Goal: Entertainment & Leisure: Consume media (video, audio)

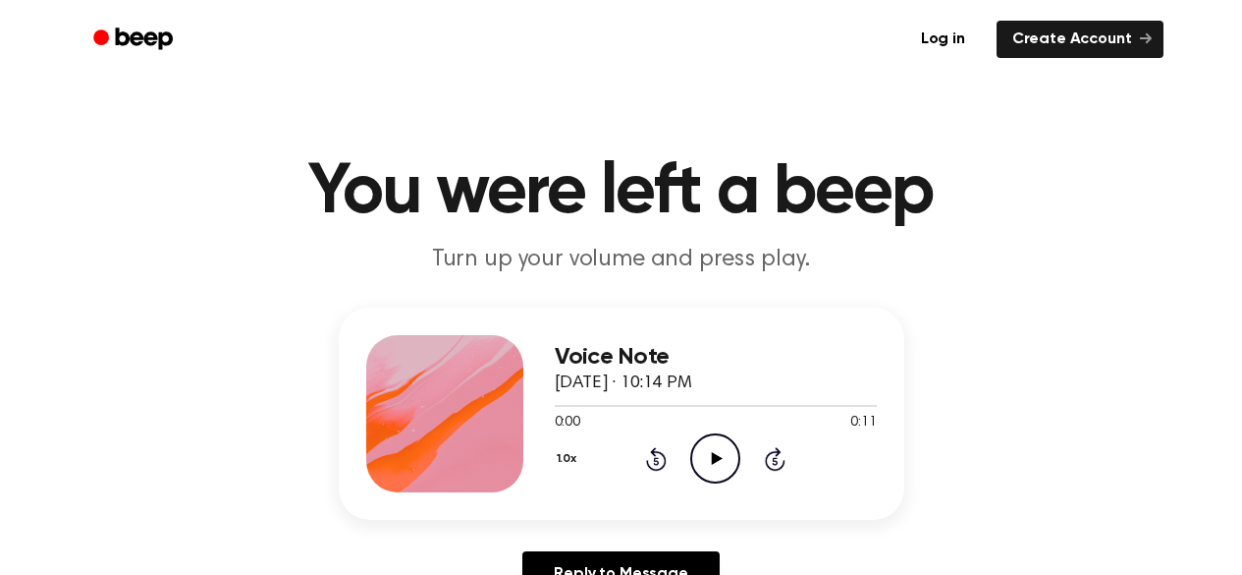
click at [705, 438] on icon "Play Audio" at bounding box center [715, 458] width 50 height 50
click at [722, 443] on icon "Play Audio" at bounding box center [715, 458] width 50 height 50
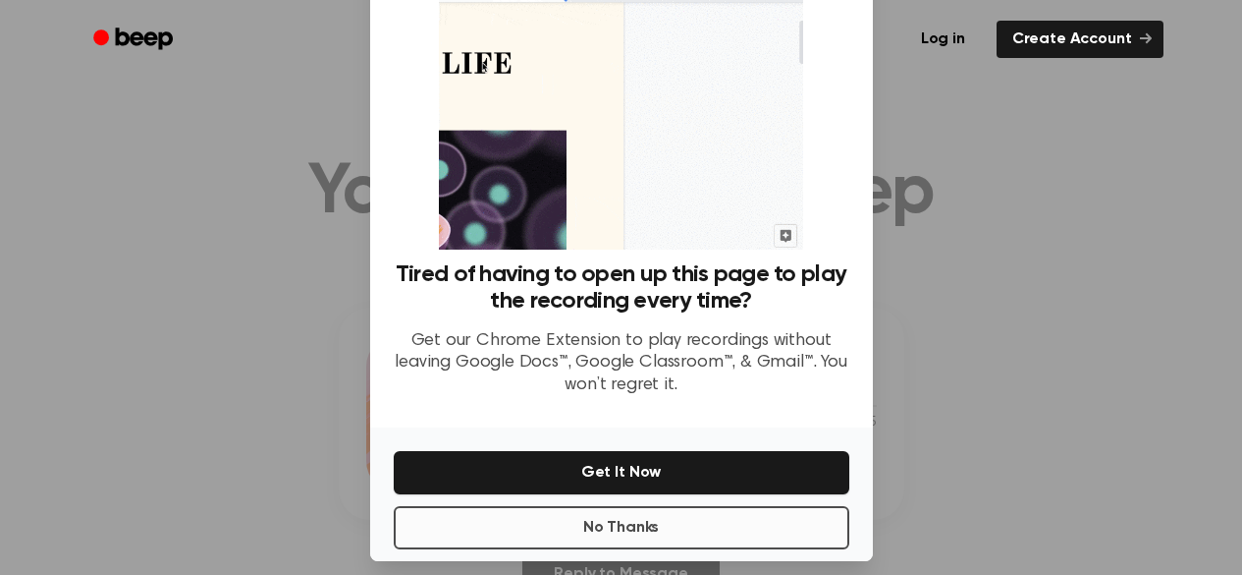
scroll to position [140, 0]
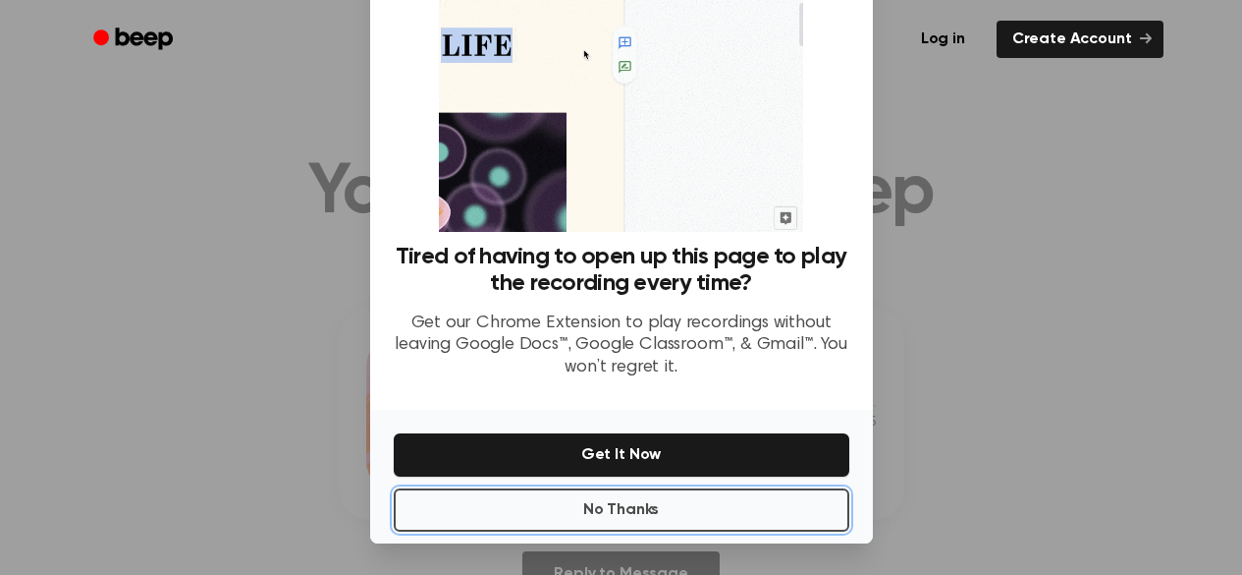
click at [572, 516] on button "No Thanks" at bounding box center [622, 509] width 456 height 43
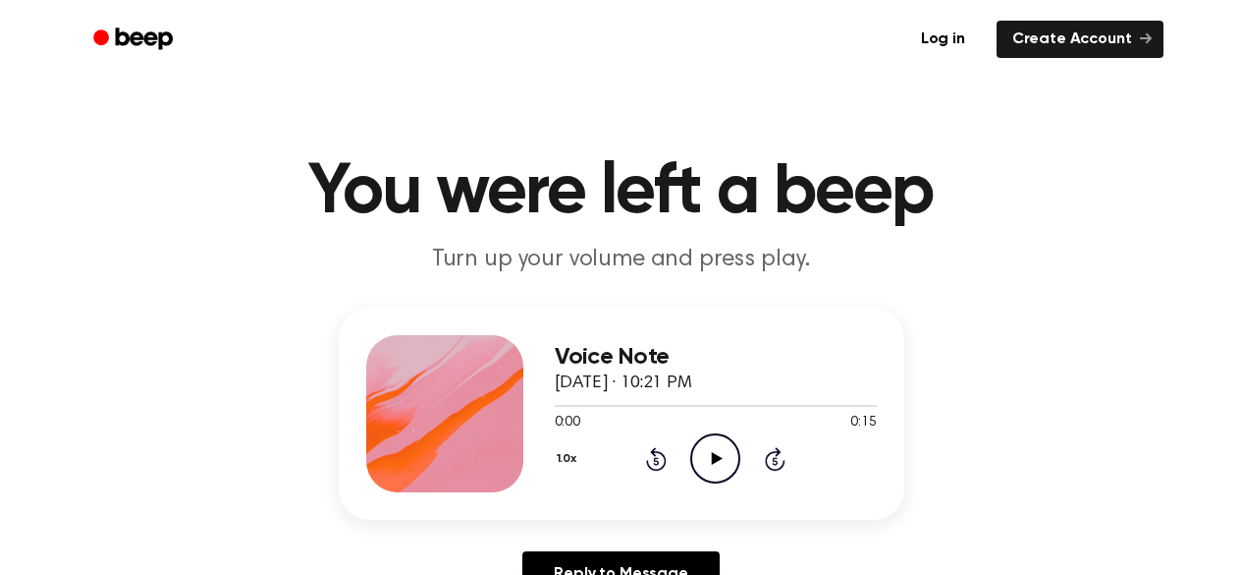
click at [697, 452] on icon "Play Audio" at bounding box center [715, 458] width 50 height 50
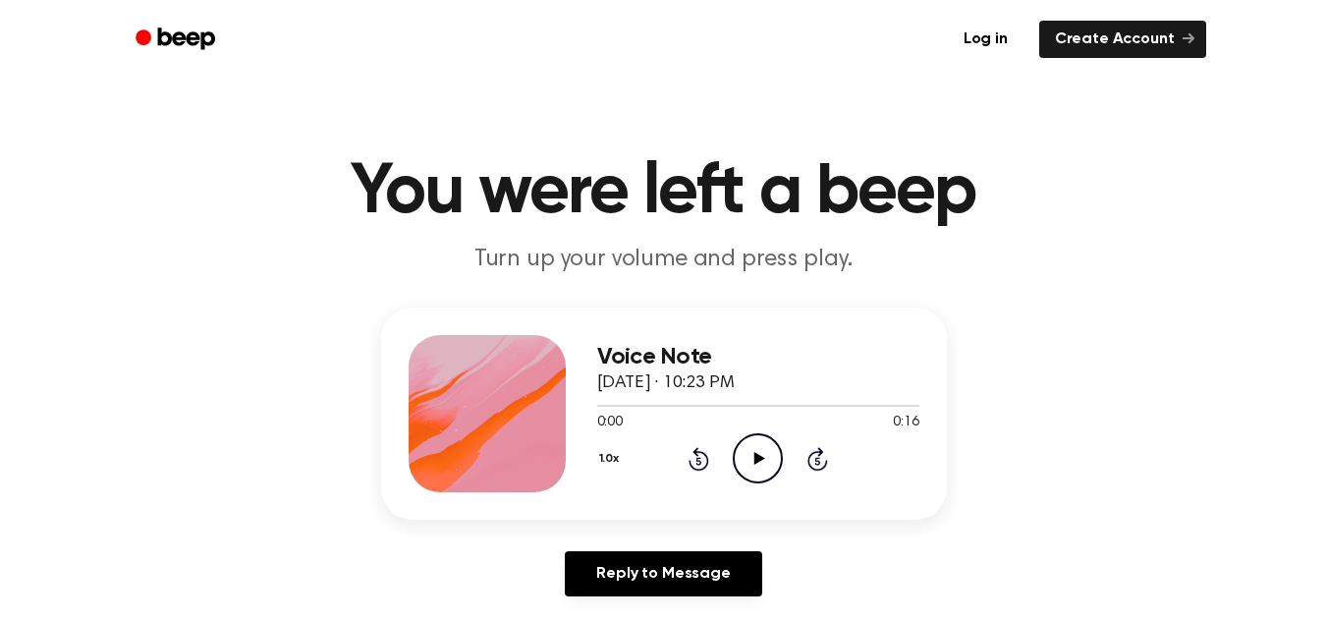
click at [746, 453] on icon "Play Audio" at bounding box center [758, 458] width 50 height 50
click at [754, 448] on icon "Play Audio" at bounding box center [758, 458] width 50 height 50
click at [748, 443] on icon "Play Audio" at bounding box center [758, 458] width 50 height 50
click at [752, 460] on icon "Pause Audio" at bounding box center [758, 458] width 50 height 50
click at [736, 458] on icon "Play Audio" at bounding box center [758, 458] width 50 height 50
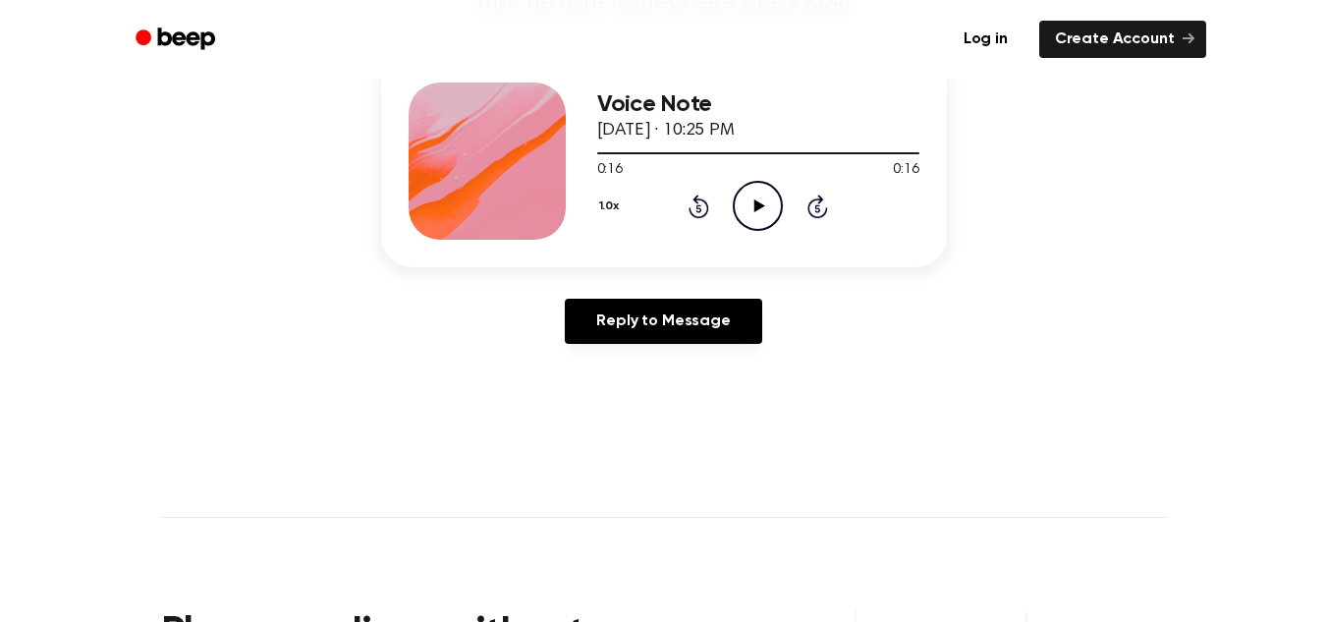
scroll to position [295, 0]
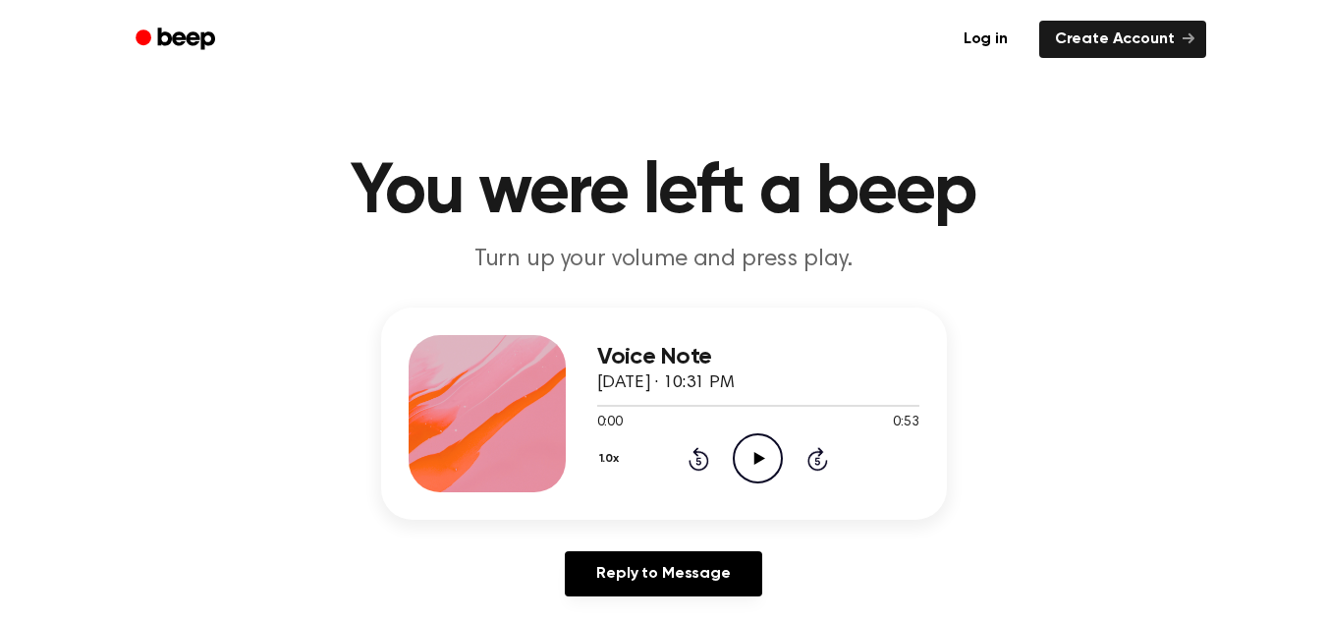
click at [754, 458] on icon at bounding box center [759, 458] width 11 height 13
click at [754, 470] on icon "Play Audio" at bounding box center [758, 458] width 50 height 50
click at [752, 461] on icon "Play Audio" at bounding box center [758, 458] width 50 height 50
click at [754, 467] on icon "Play Audio" at bounding box center [758, 458] width 50 height 50
